Goal: Find specific page/section: Find specific page/section

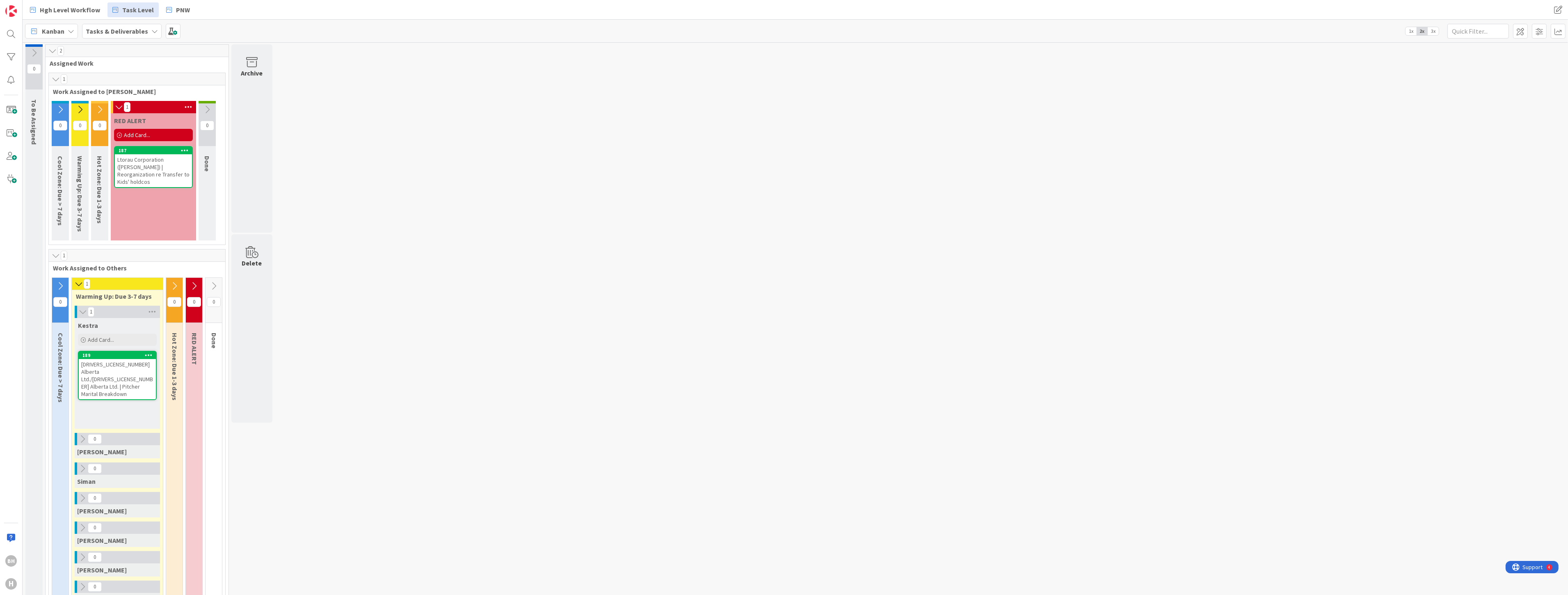
scroll to position [23, 0]
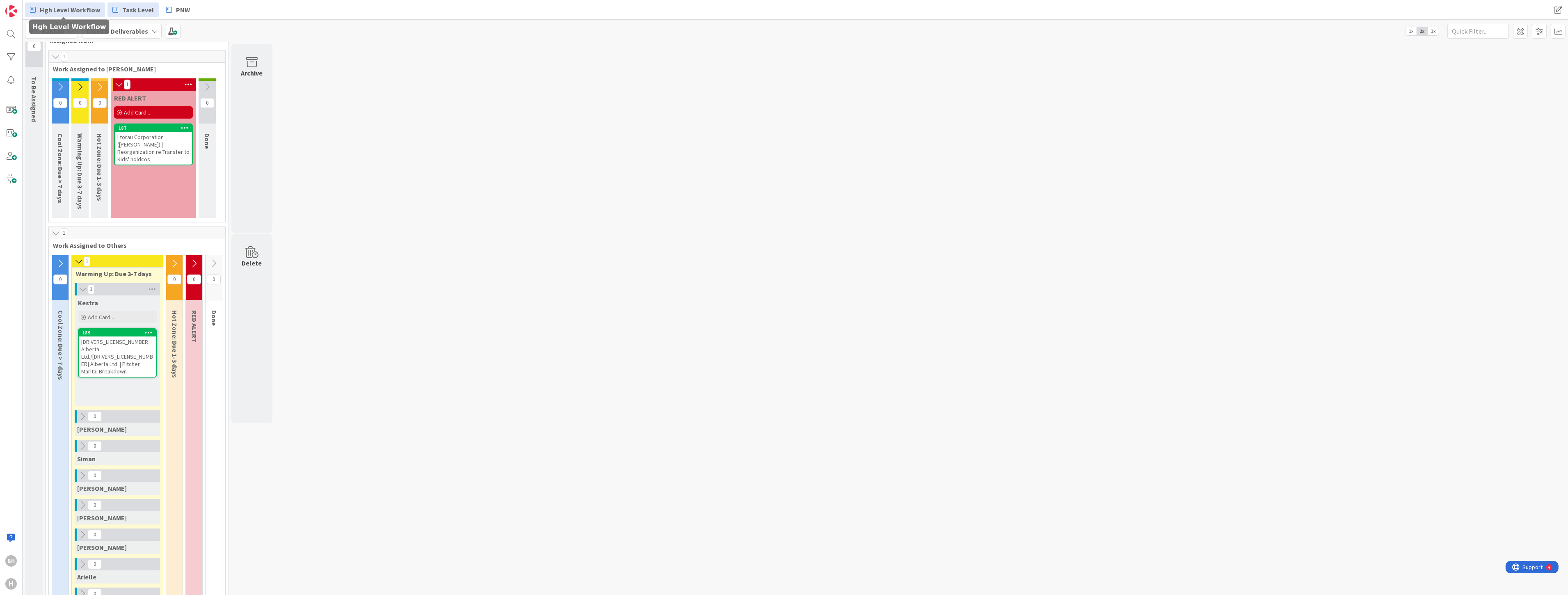
click at [58, 6] on span "Hgh Level Workflow" at bounding box center [70, 9] width 60 height 10
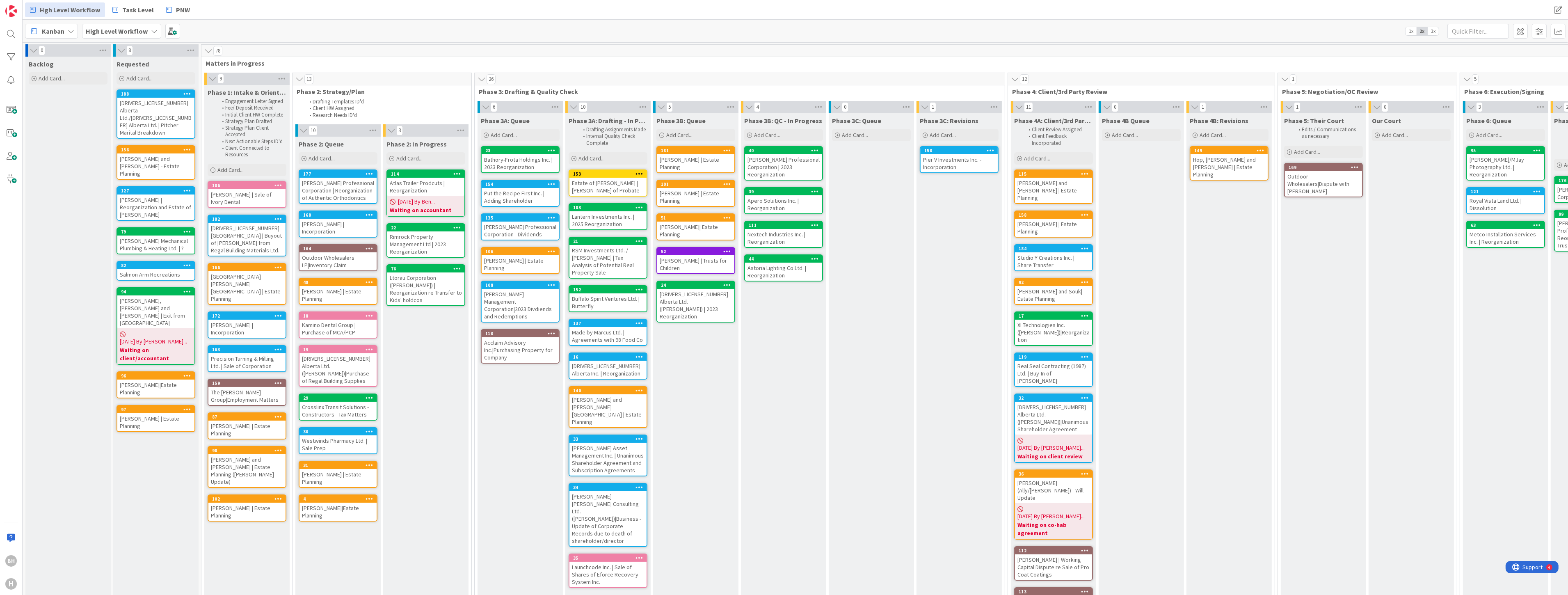
click at [172, 102] on div "[DRIVERS_LICENSE_NUMBER] Alberta Ltd./[DRIVERS_LICENSE_NUMBER] Alberta Ltd. | P…" at bounding box center [156, 117] width 77 height 40
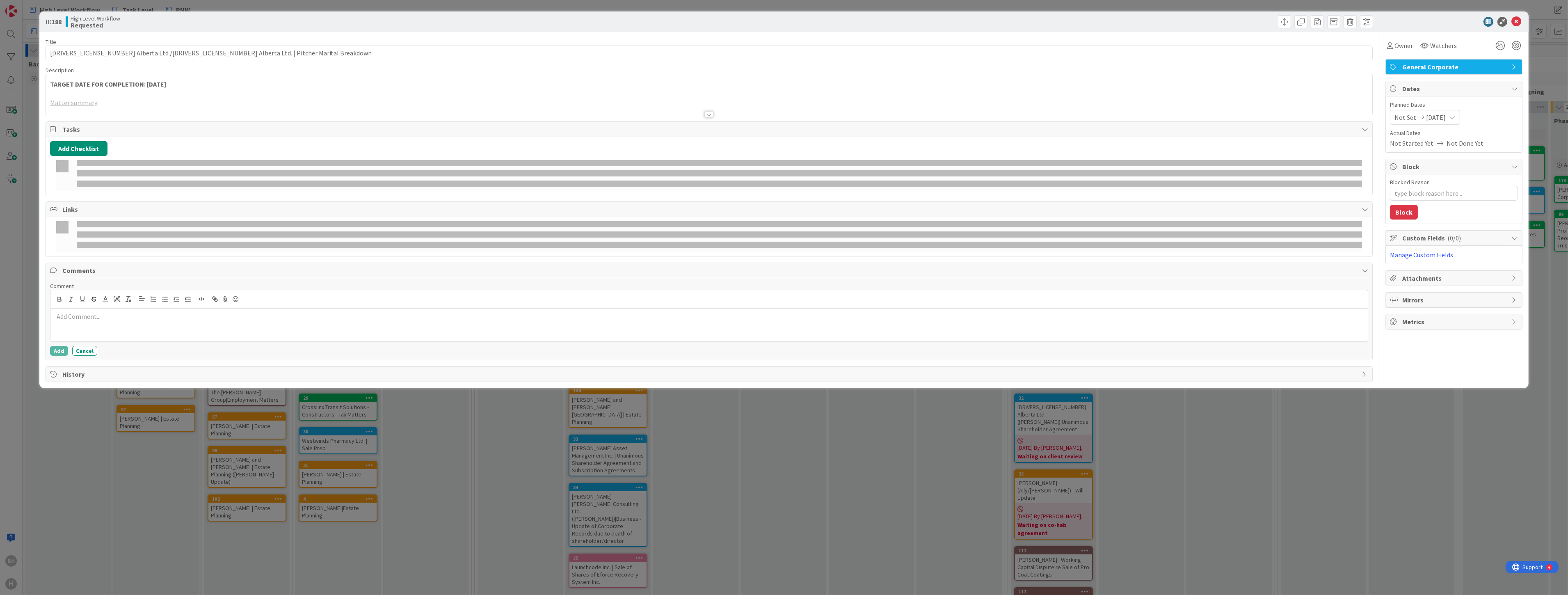
type textarea "x"
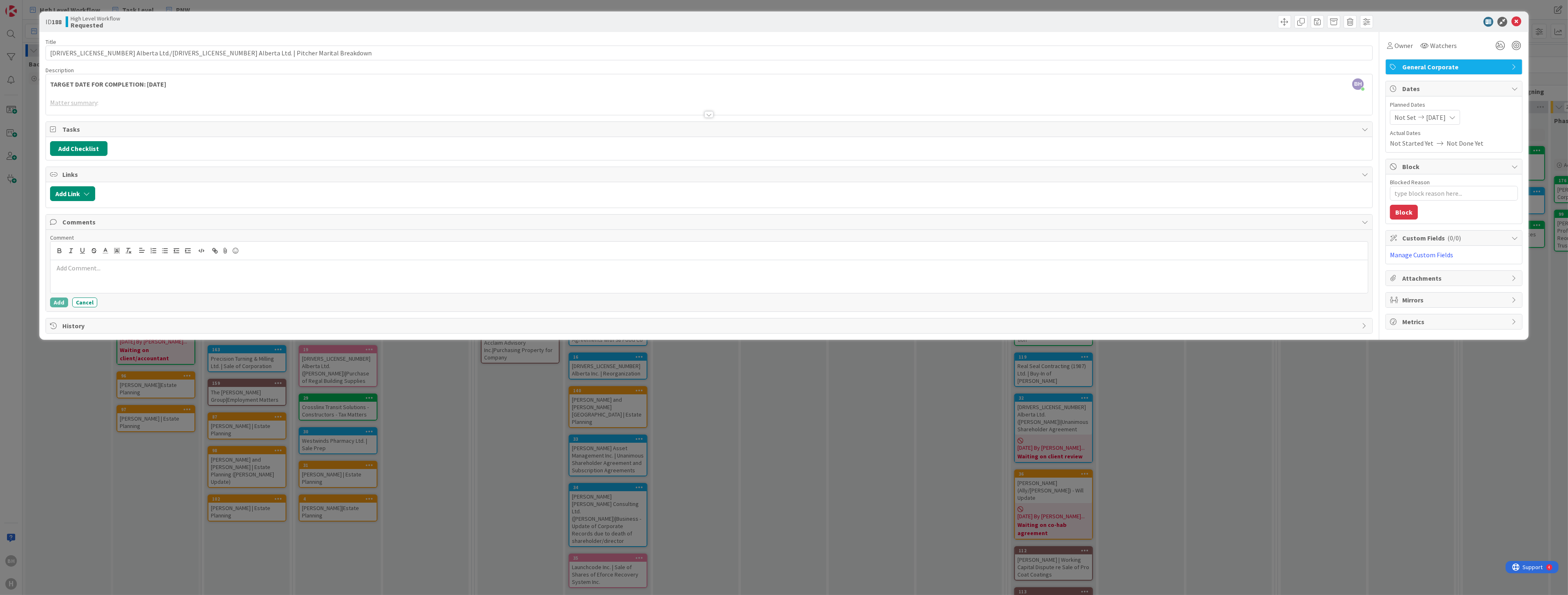
click at [91, 102] on div at bounding box center [709, 104] width 1327 height 21
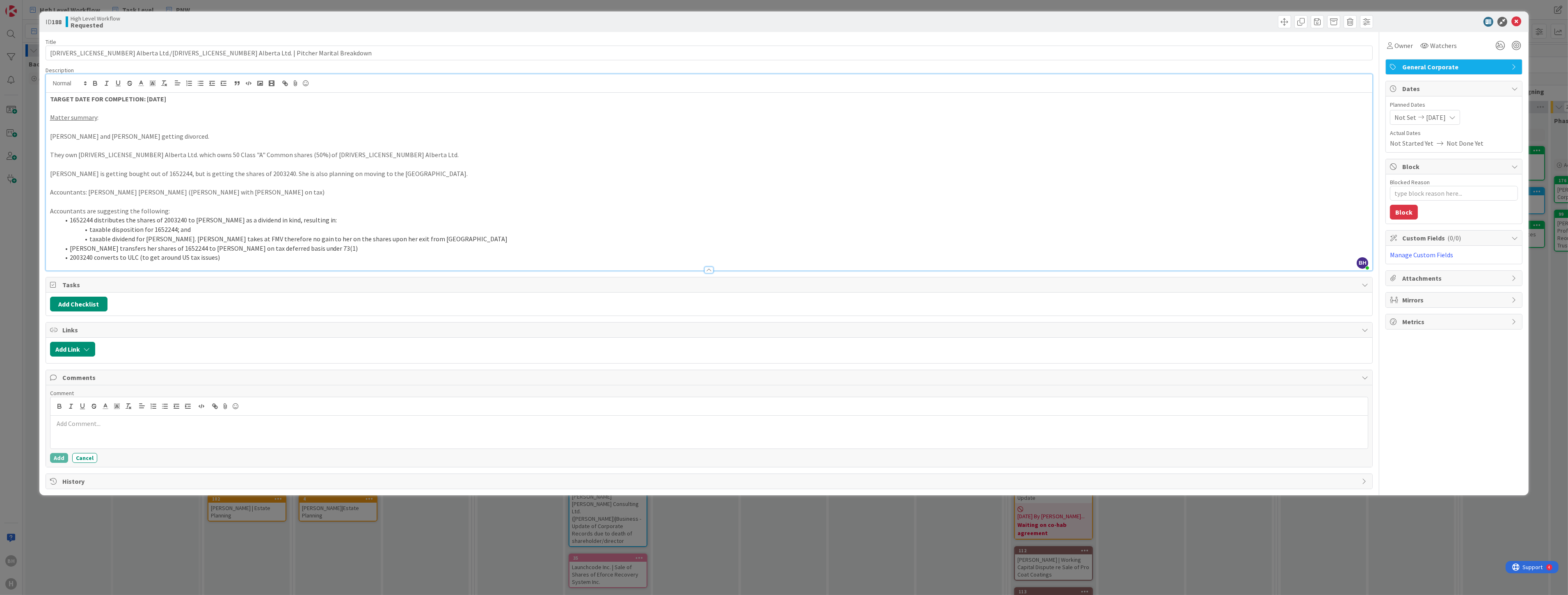
click at [129, 122] on p "Matter summary :" at bounding box center [709, 117] width 1319 height 9
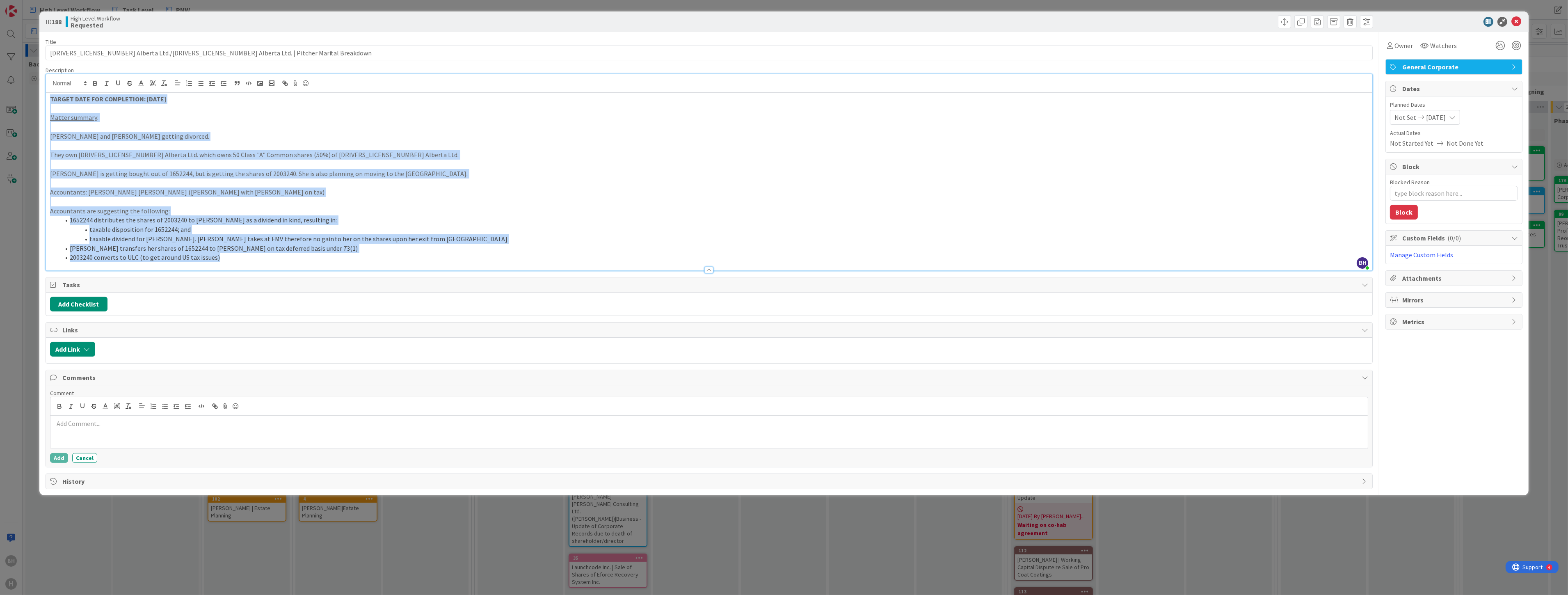
copy div "TARGET DATE FOR COMPLETION: [DATE] Matter summary : [PERSON_NAME] and [PERSON_N…"
click at [598, 182] on p at bounding box center [709, 183] width 1319 height 9
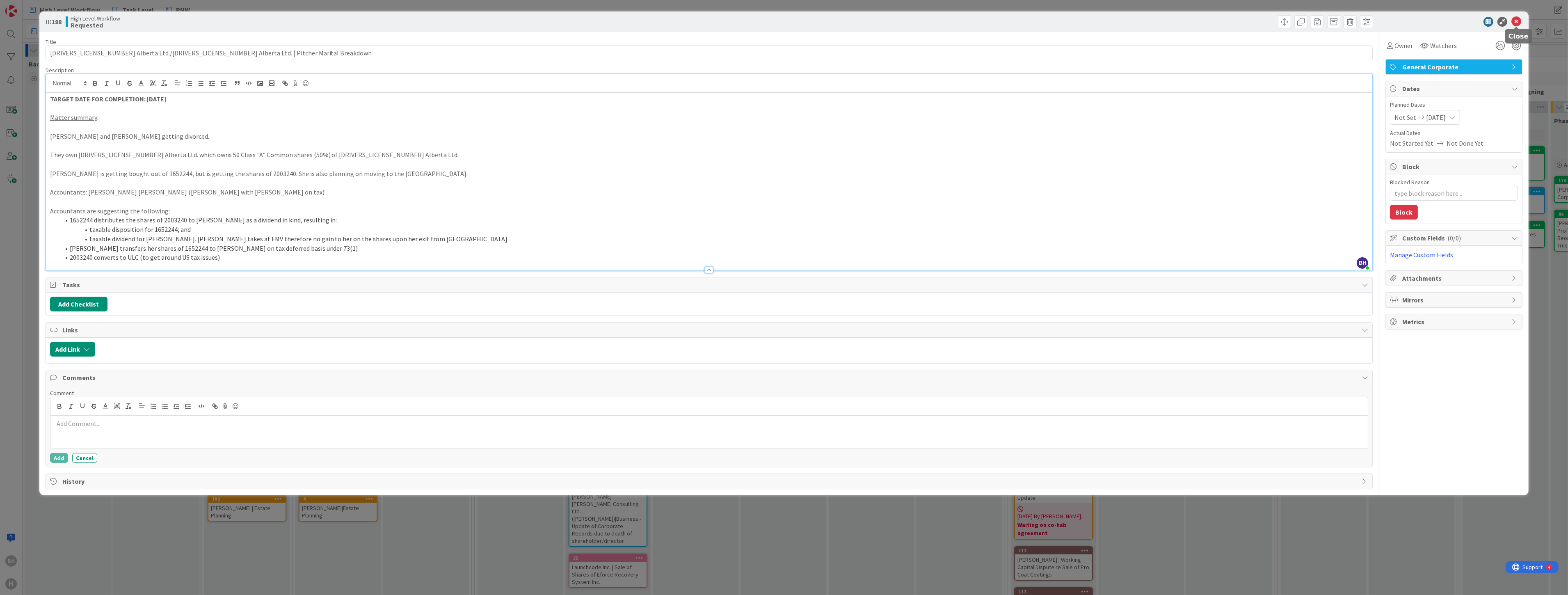
click at [1519, 21] on icon at bounding box center [1516, 21] width 10 height 10
